Goal: Navigation & Orientation: Understand site structure

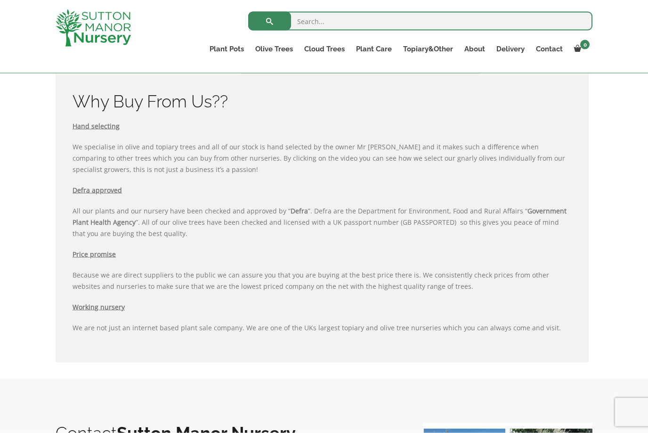
scroll to position [901, 0]
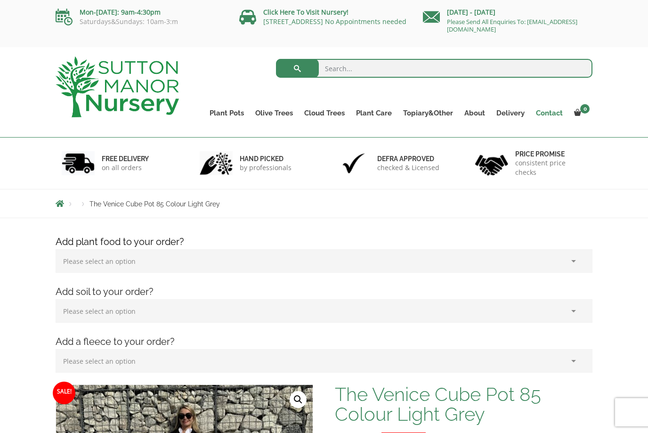
click at [547, 115] on link "Contact" at bounding box center [550, 112] width 38 height 13
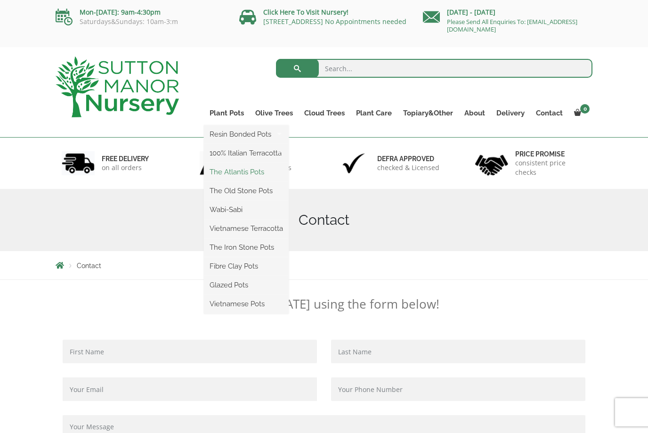
click at [267, 168] on link "The Atlantis Pots" at bounding box center [246, 172] width 85 height 14
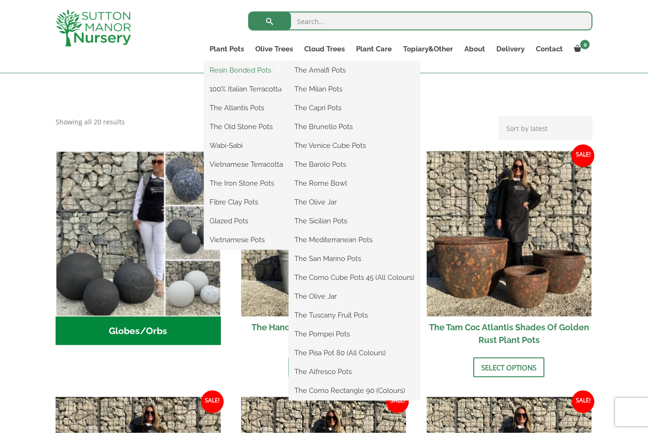
scroll to position [244, 0]
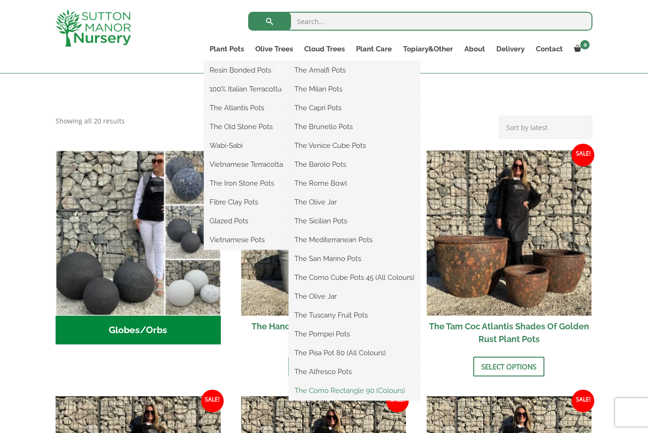
click at [352, 393] on link "The Como Rectangle 90 (Colours)" at bounding box center [354, 391] width 131 height 14
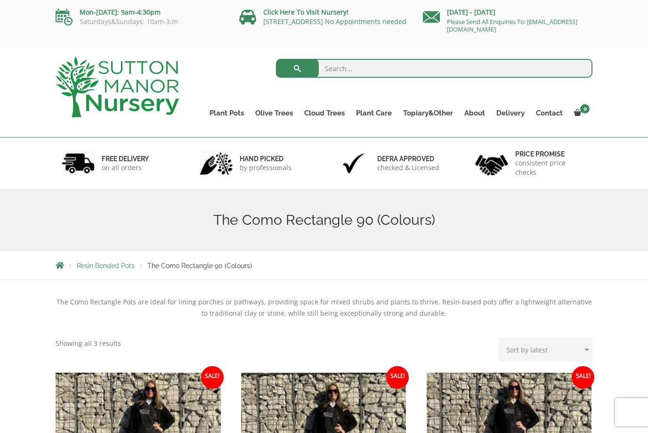
scroll to position [0, 0]
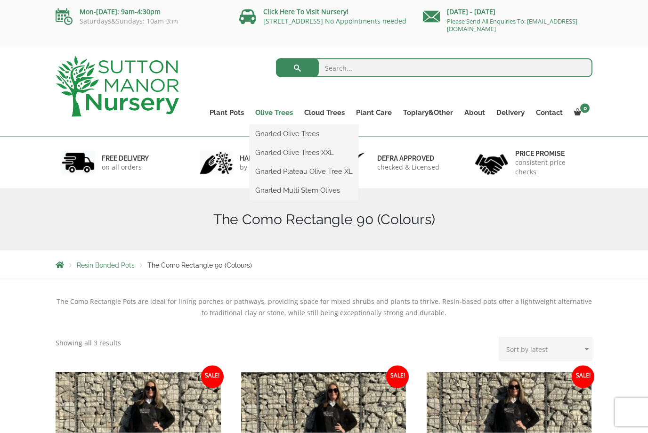
click at [276, 114] on link "Olive Trees" at bounding box center [274, 112] width 49 height 13
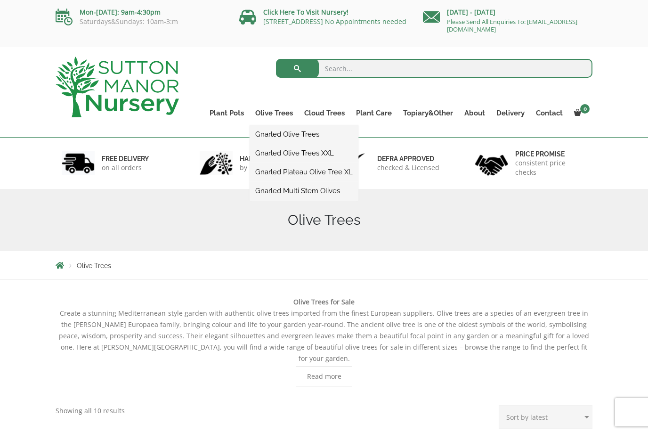
click at [324, 153] on link "Gnarled Olive Trees XXL" at bounding box center [304, 153] width 109 height 14
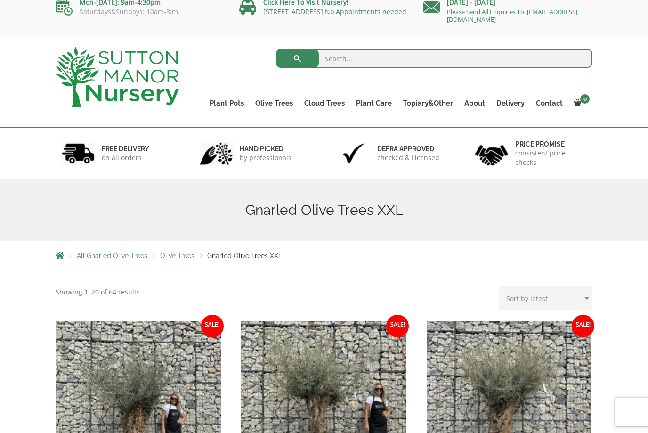
scroll to position [26, 0]
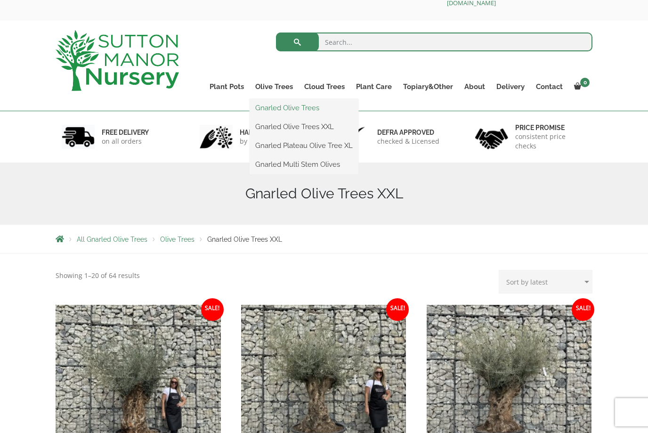
click at [308, 108] on link "Gnarled Olive Trees" at bounding box center [304, 108] width 109 height 14
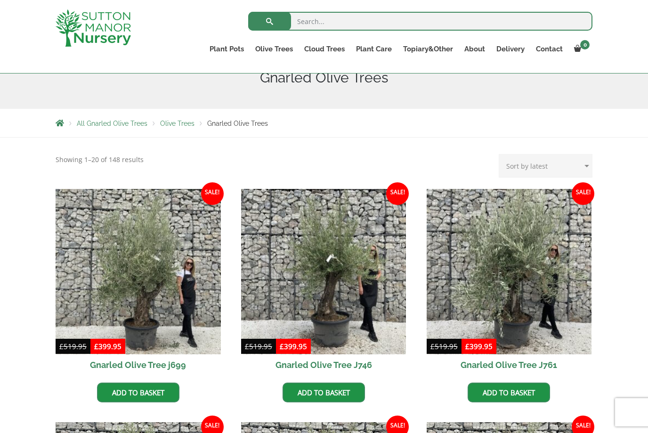
scroll to position [112, 0]
